Goal: Task Accomplishment & Management: Use online tool/utility

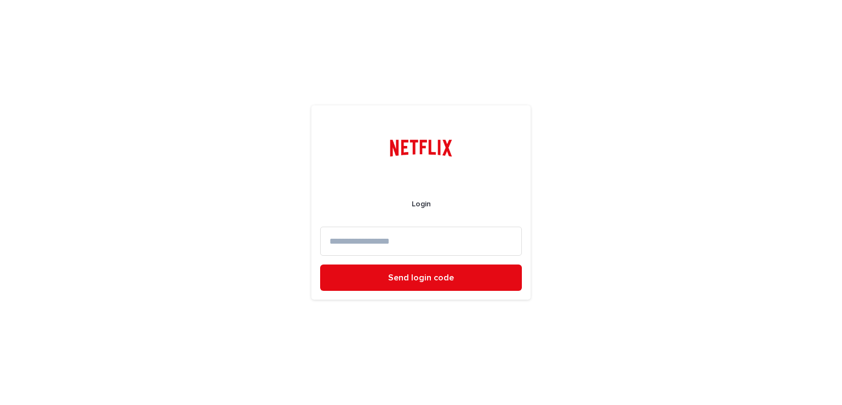
click at [430, 237] on input at bounding box center [421, 240] width 202 height 29
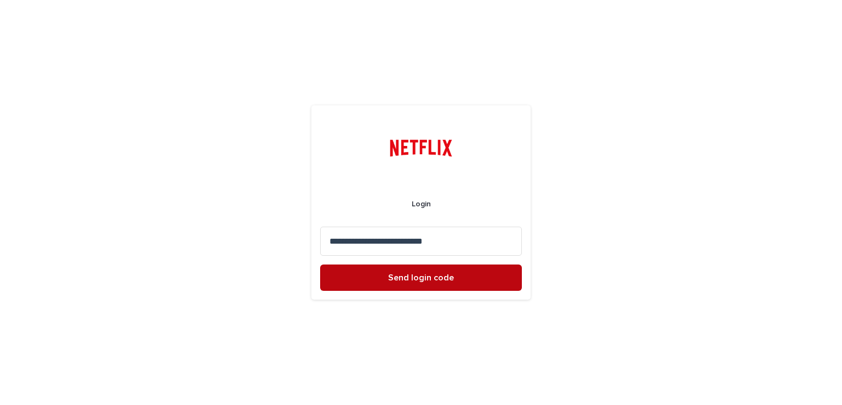
type input "**********"
click at [417, 283] on button "Send login code" at bounding box center [421, 277] width 202 height 26
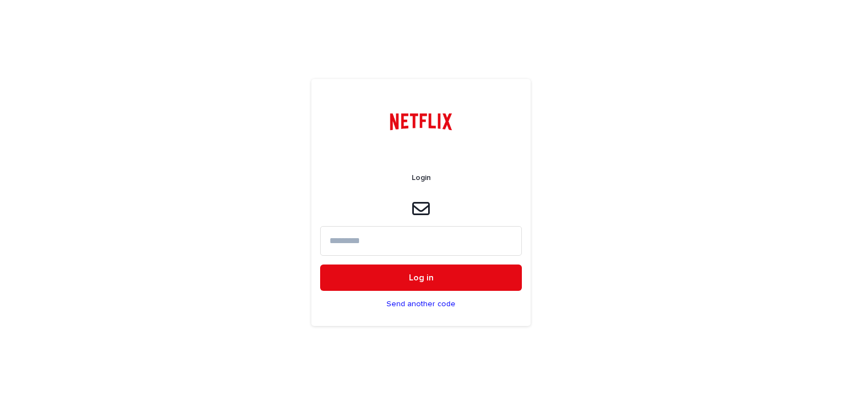
click at [392, 246] on input at bounding box center [421, 240] width 202 height 29
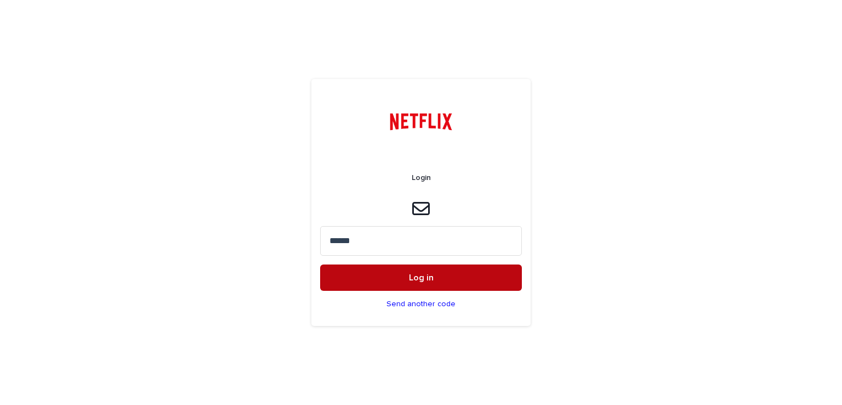
type input "******"
click at [404, 277] on button "Log in" at bounding box center [421, 277] width 202 height 26
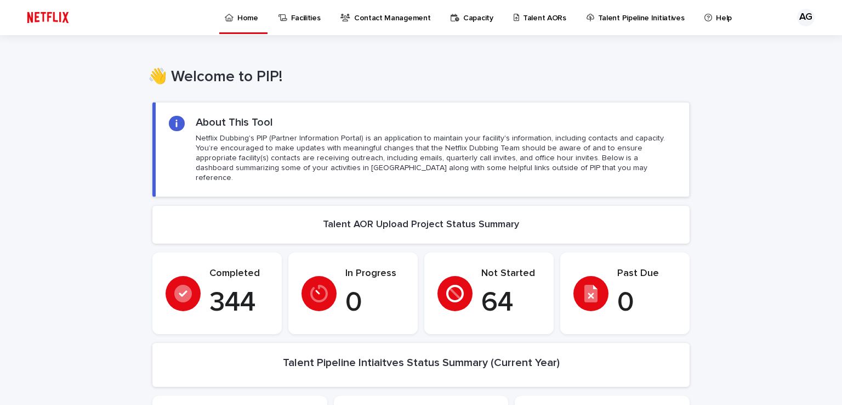
click at [526, 15] on p "Talent AORs" at bounding box center [544, 11] width 43 height 23
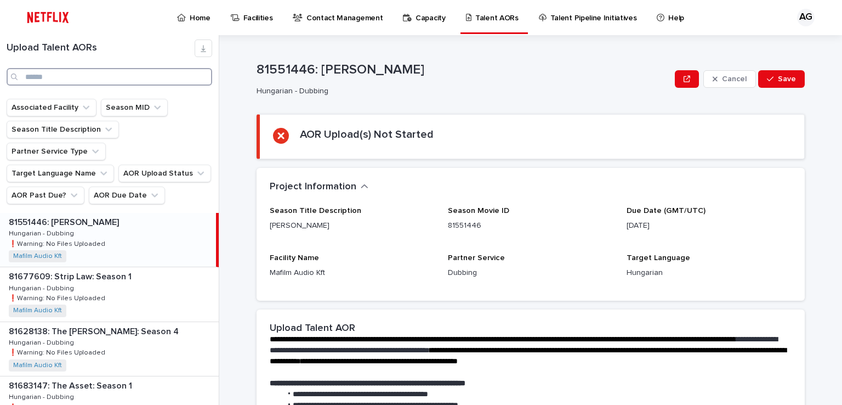
click at [80, 78] on input "Search" at bounding box center [110, 77] width 206 height 18
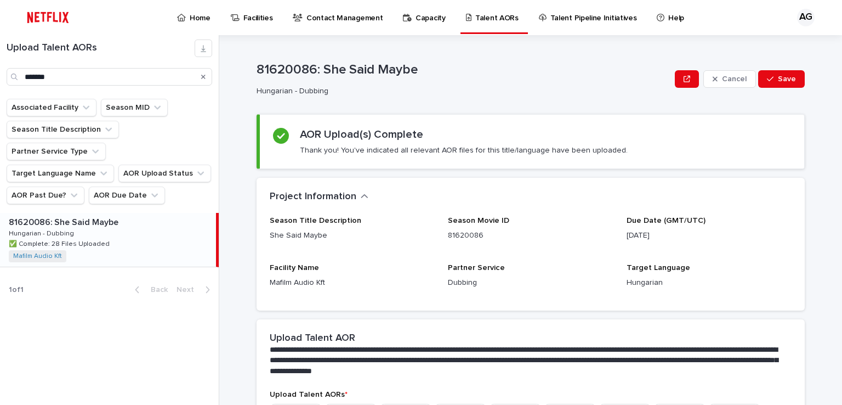
click at [81, 215] on p "81620086: She Said Maybe" at bounding box center [65, 221] width 112 height 13
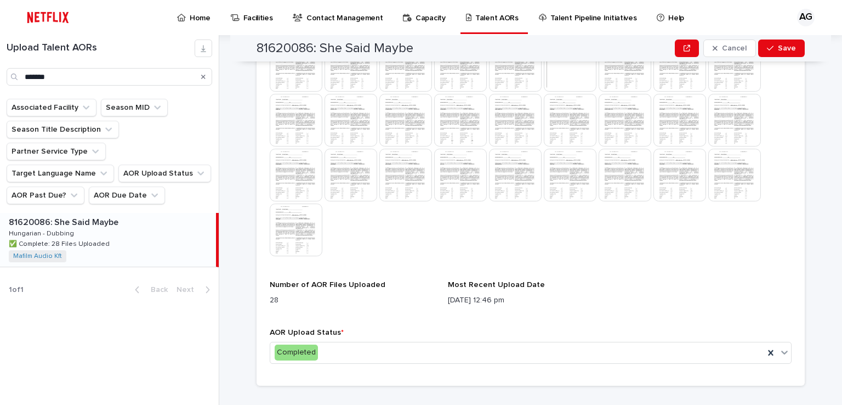
scroll to position [365, 0]
click at [372, 124] on img at bounding box center [351, 119] width 53 height 53
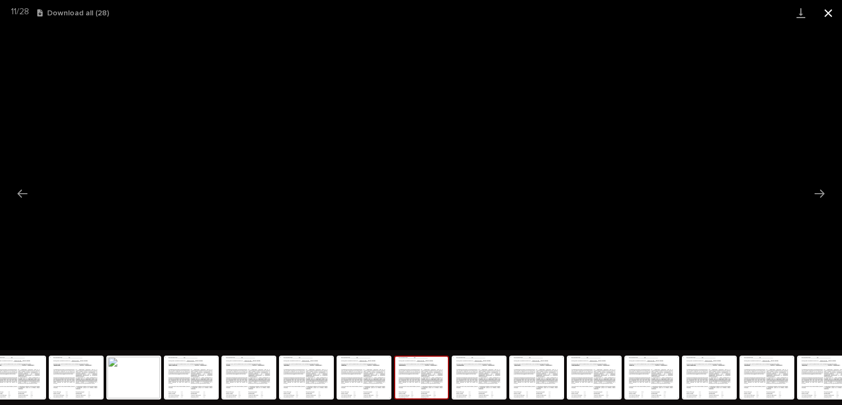
click at [827, 10] on button "Close gallery" at bounding box center [828, 13] width 27 height 26
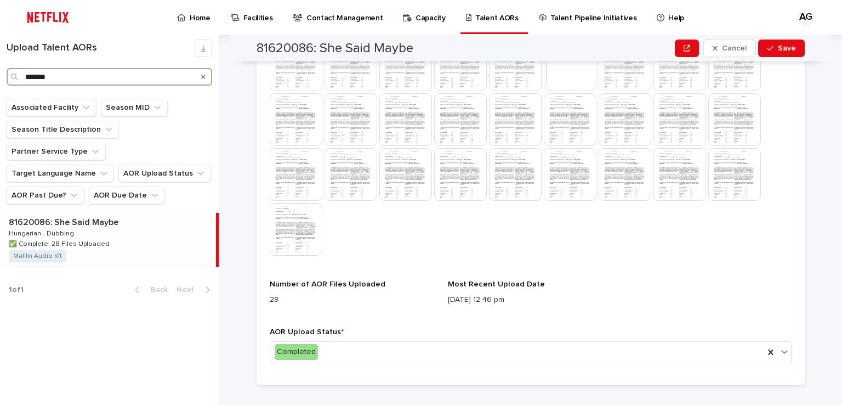
drag, startPoint x: 61, startPoint y: 76, endPoint x: -1, endPoint y: 76, distance: 62.5
click at [0, 76] on html "Home Facilities Contact Management Capacity Talent AORs Talent Pipeline Initiat…" at bounding box center [421, 202] width 842 height 405
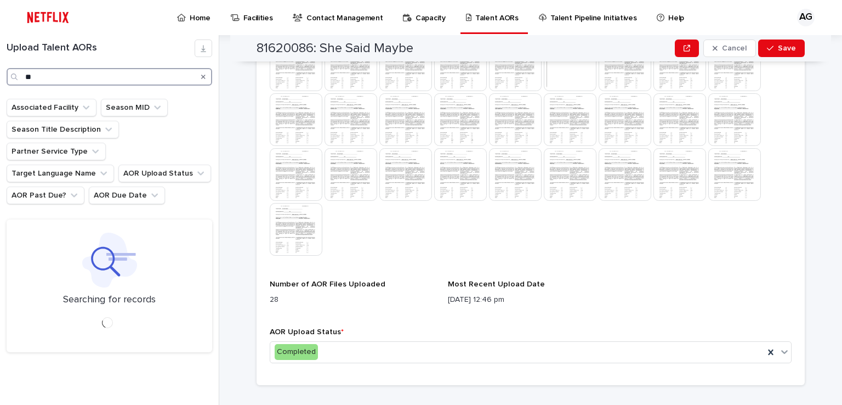
type input "*"
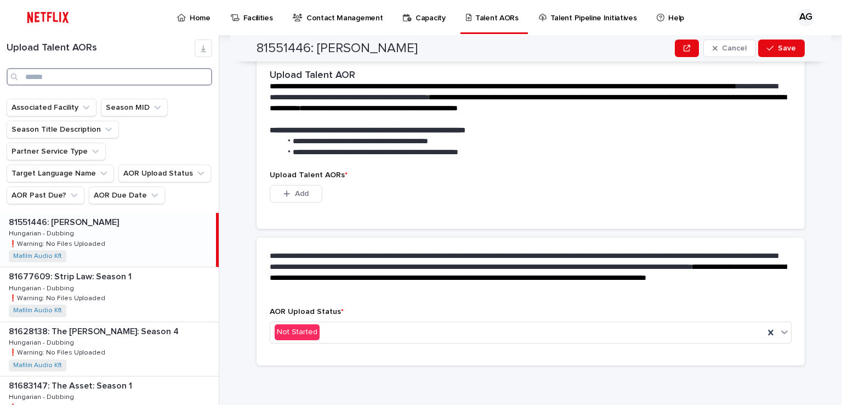
scroll to position [252, 0]
click at [53, 78] on input "Search" at bounding box center [110, 77] width 206 height 18
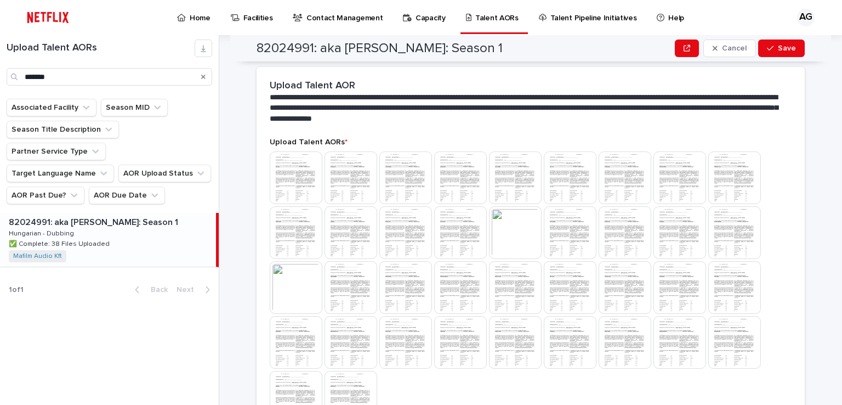
scroll to position [365, 0]
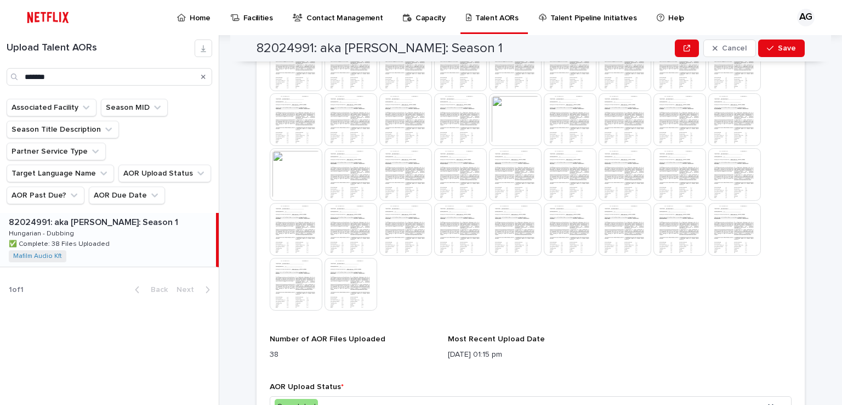
click at [64, 215] on p "82024991: aka [PERSON_NAME]: Season 1" at bounding box center [95, 221] width 172 height 13
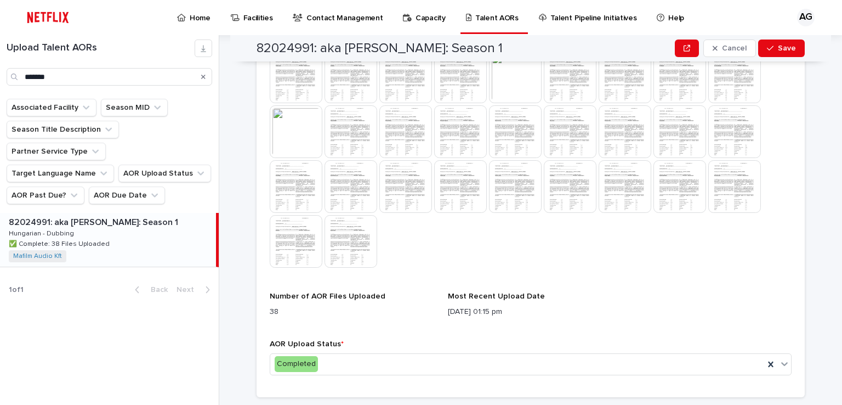
scroll to position [439, 0]
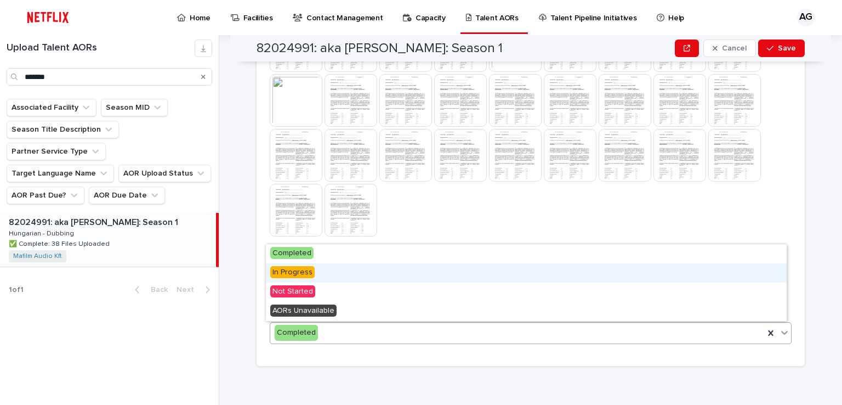
click at [294, 272] on span "In Progress" at bounding box center [292, 272] width 44 height 12
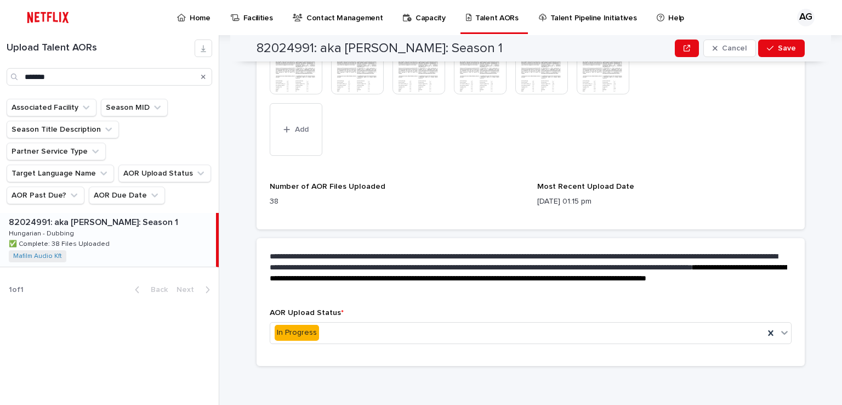
scroll to position [651, 0]
click at [297, 134] on button "Add" at bounding box center [296, 129] width 53 height 53
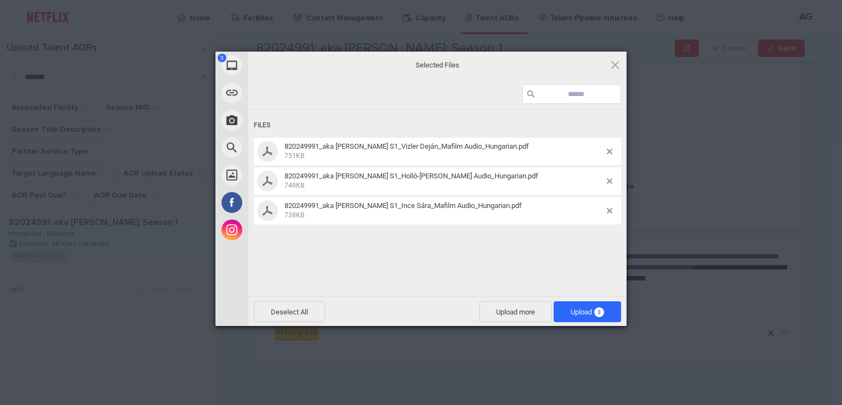
click at [592, 311] on span "Upload 3" at bounding box center [587, 312] width 33 height 8
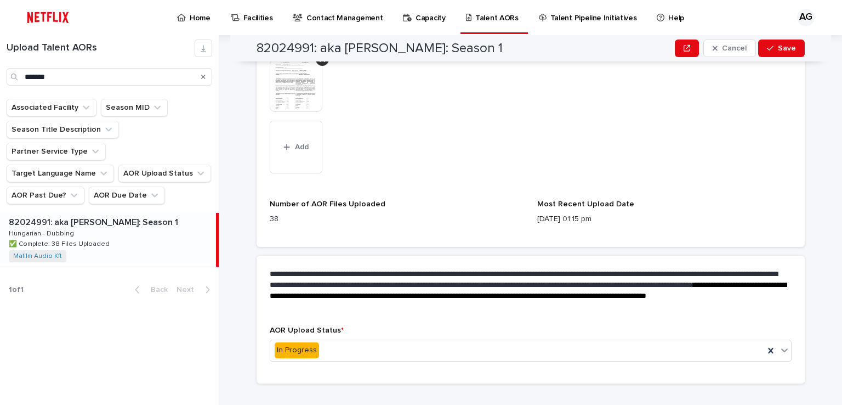
scroll to position [713, 0]
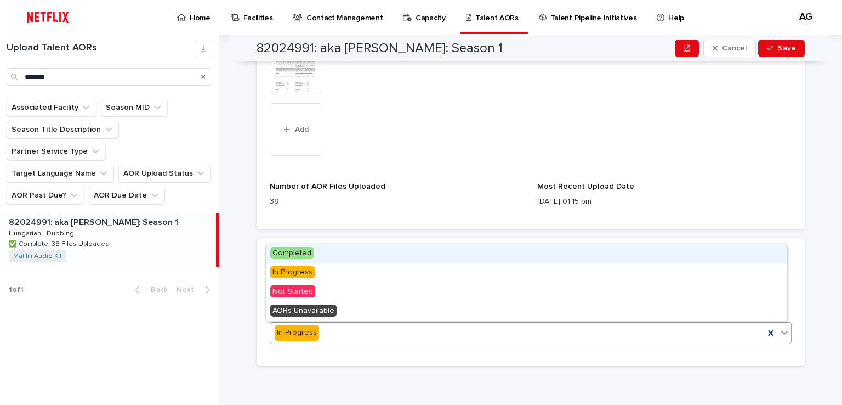
click at [299, 253] on span "Completed" at bounding box center [291, 253] width 43 height 12
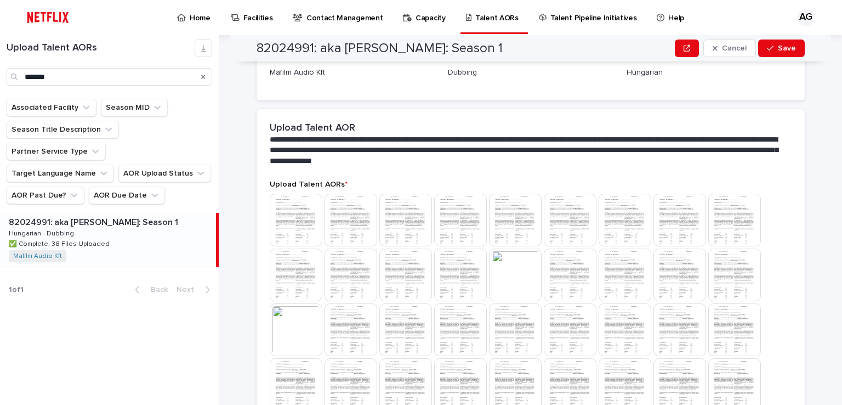
scroll to position [110, 0]
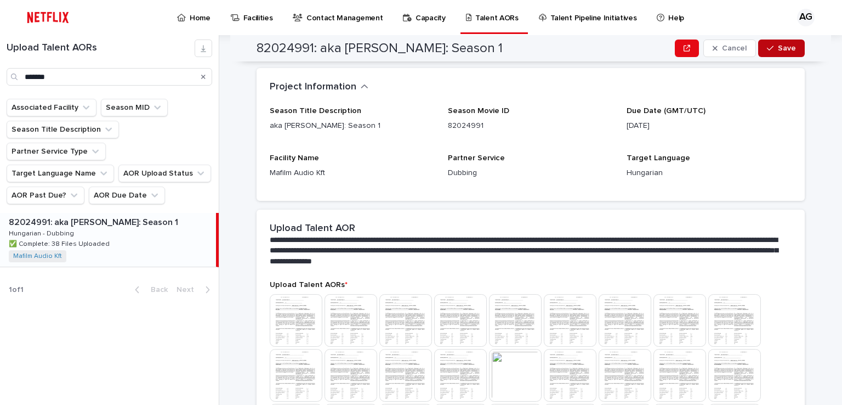
click at [784, 48] on span "Save" at bounding box center [787, 48] width 18 height 8
drag, startPoint x: 52, startPoint y: 79, endPoint x: 5, endPoint y: 73, distance: 47.0
click at [5, 73] on div "Upload Talent AORs *******" at bounding box center [109, 62] width 219 height 46
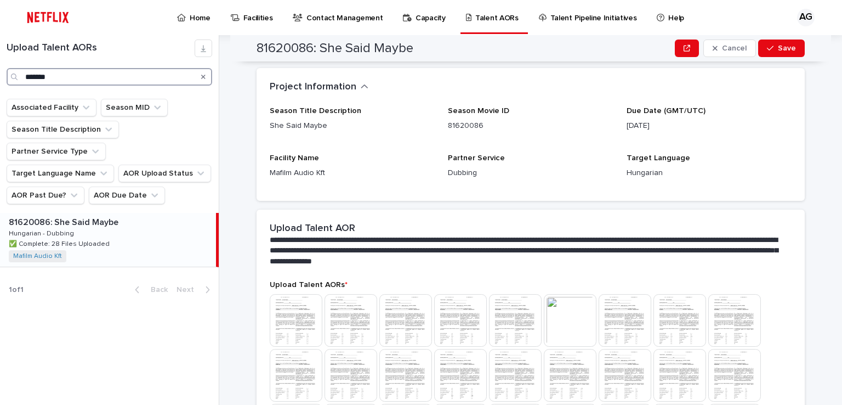
type input "*******"
click at [87, 215] on p "81620086: She Said Maybe" at bounding box center [65, 221] width 112 height 13
click at [107, 338] on div "Upload Talent AORs ******* Associated Facility Season MID Season Title Descript…" at bounding box center [109, 219] width 219 height 369
